Goal: Transaction & Acquisition: Purchase product/service

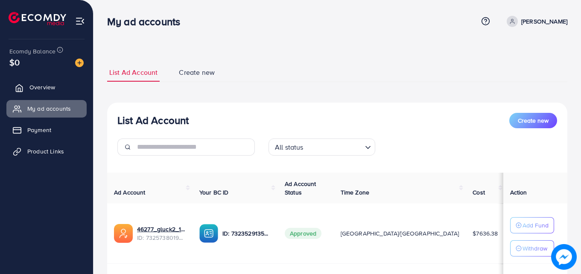
click at [43, 88] on span "Overview" at bounding box center [42, 87] width 26 height 9
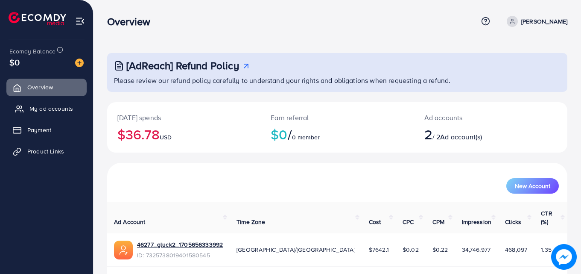
click at [38, 106] on span "My ad accounts" at bounding box center [51, 108] width 44 height 9
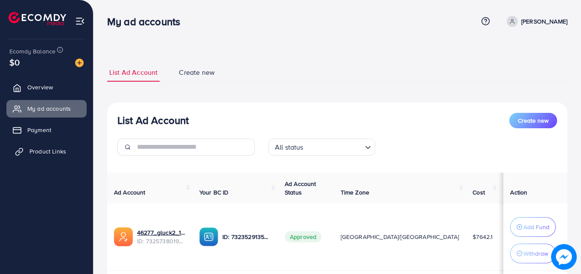
click at [35, 147] on span "Product Links" at bounding box center [47, 151] width 37 height 9
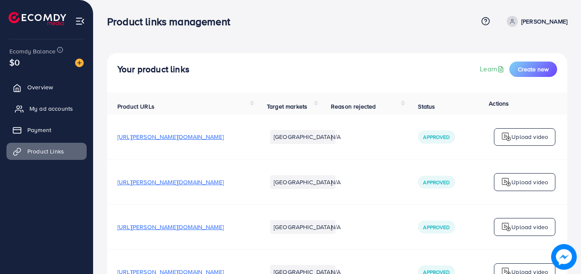
click at [42, 106] on span "My ad accounts" at bounding box center [51, 108] width 44 height 9
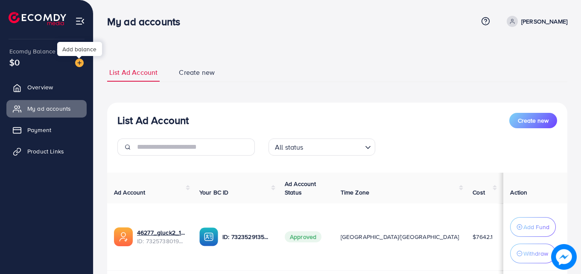
click at [79, 61] on img at bounding box center [79, 62] width 9 height 9
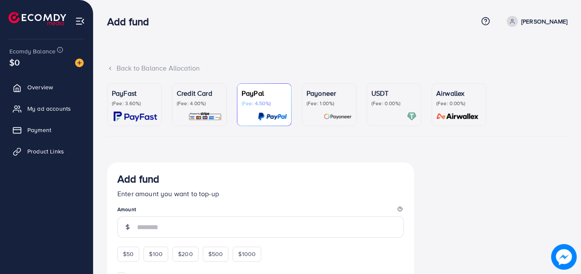
click at [131, 107] on div "PayFast (Fee: 3.60%)" at bounding box center [134, 104] width 45 height 33
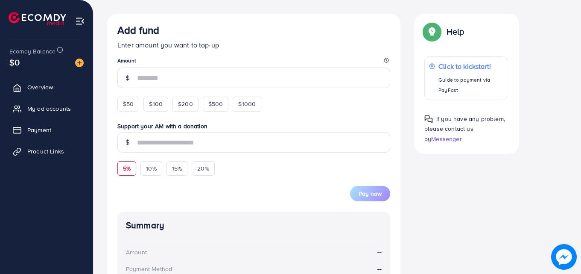
scroll to position [171, 0]
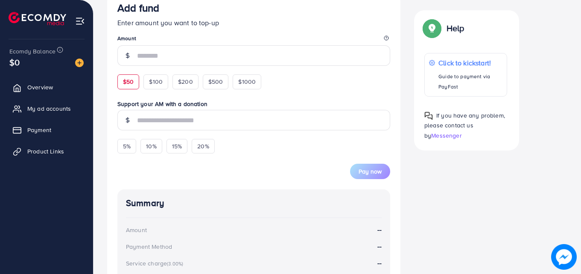
click at [122, 77] on div "$50" at bounding box center [128, 81] width 22 height 15
type input "**"
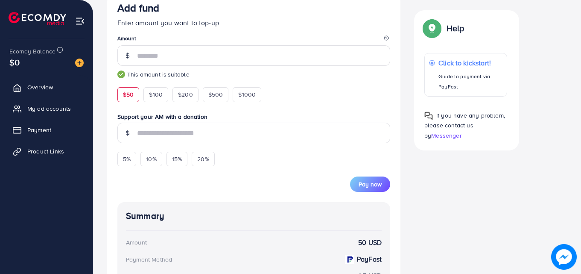
click at [365, 184] on span "Pay now" at bounding box center [369, 184] width 23 height 9
